Goal: Find specific page/section: Find specific page/section

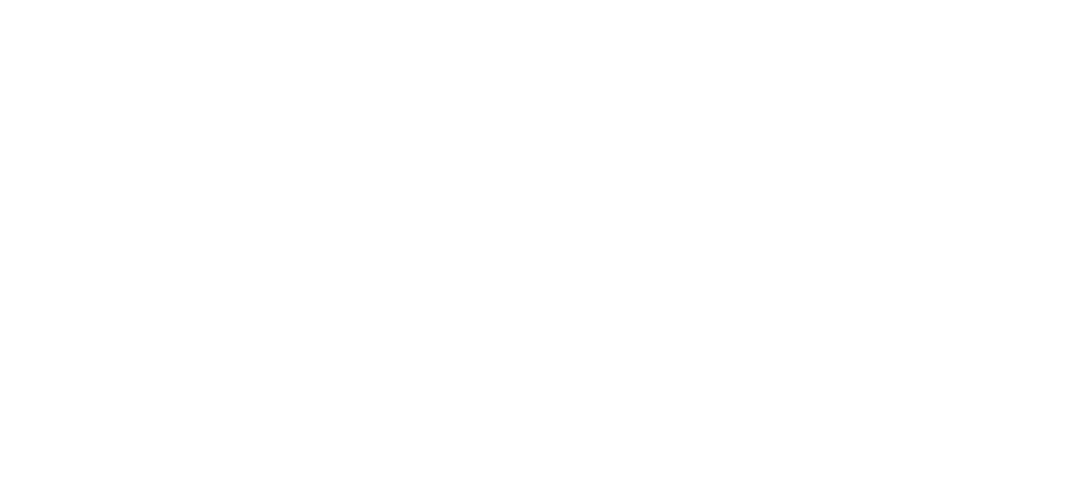
scroll to position [71, 0]
type input "machijure"
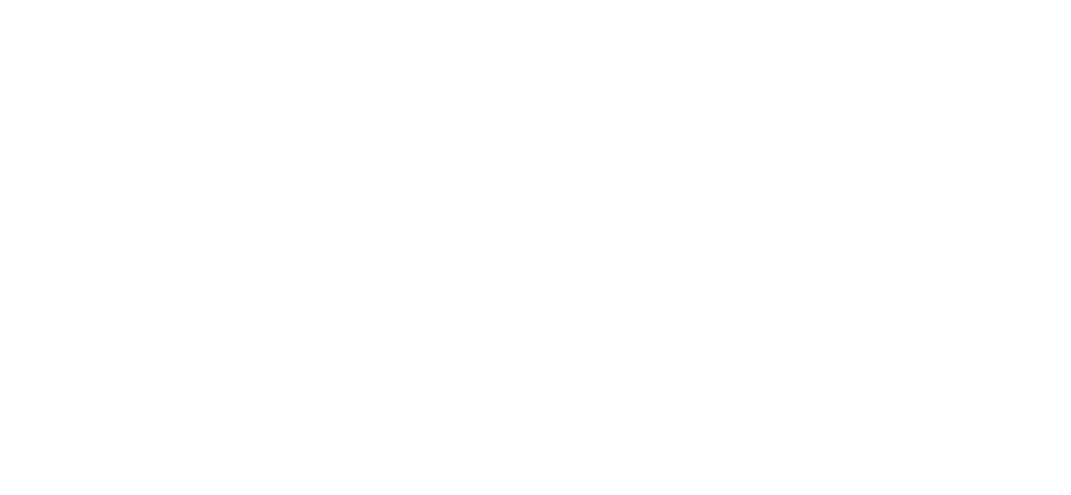
type input "machijure 17"
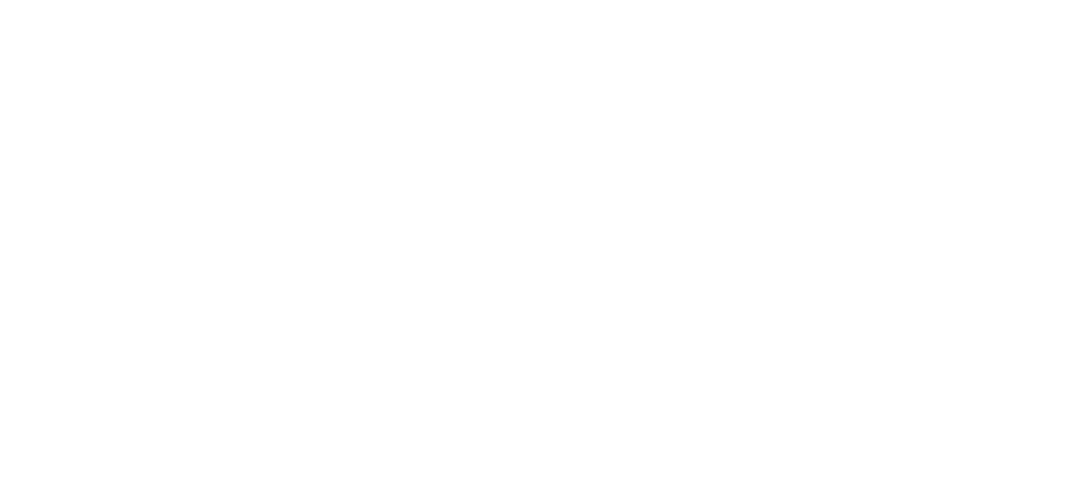
type input "machijure 17"
